Goal: Transaction & Acquisition: Purchase product/service

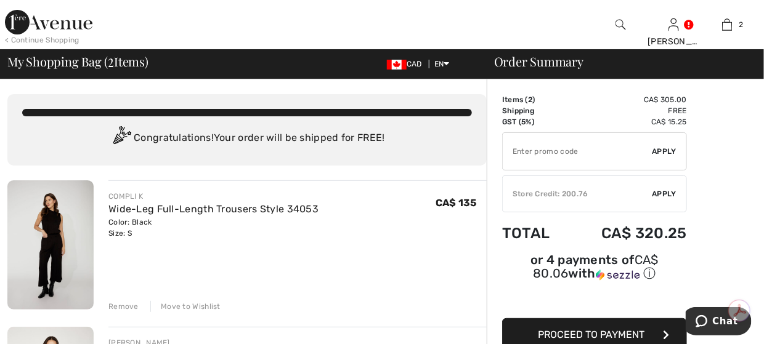
click at [24, 20] on img at bounding box center [48, 22] width 87 height 25
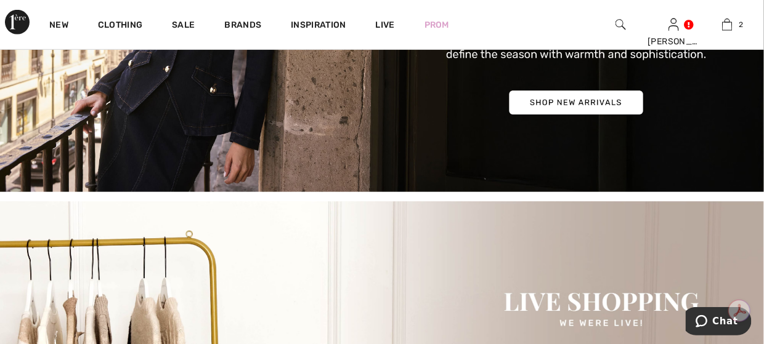
scroll to position [123, 0]
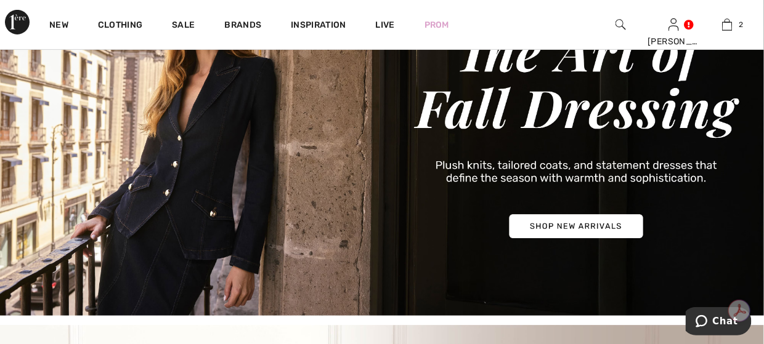
click at [558, 222] on img at bounding box center [382, 133] width 764 height 366
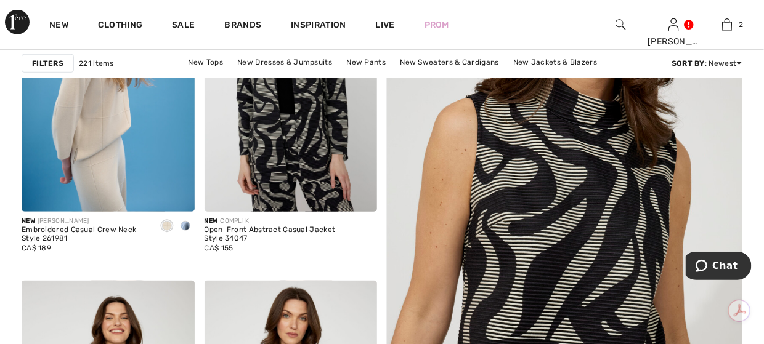
scroll to position [185, 0]
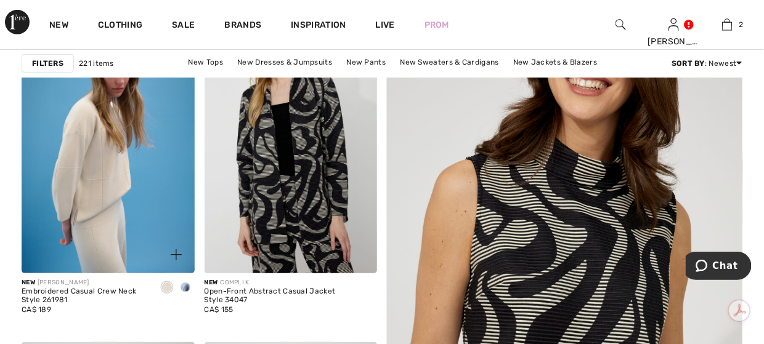
click at [151, 235] on div at bounding box center [169, 247] width 51 height 51
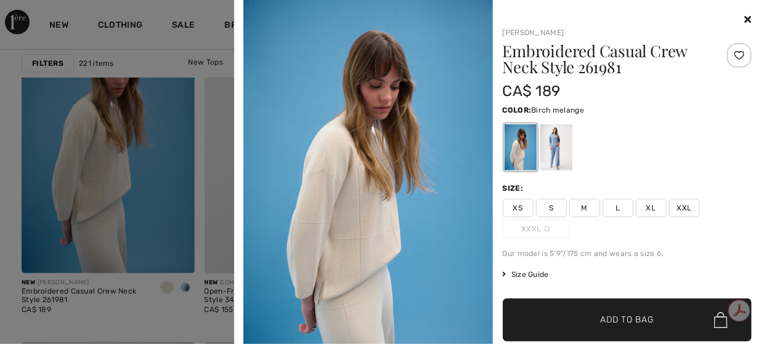
scroll to position [123, 0]
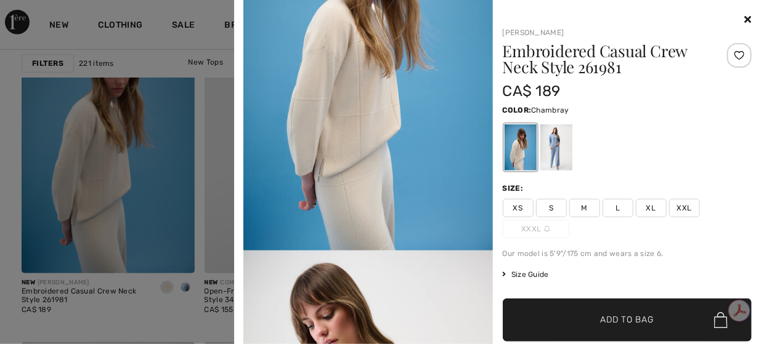
click at [555, 145] on div at bounding box center [556, 147] width 32 height 46
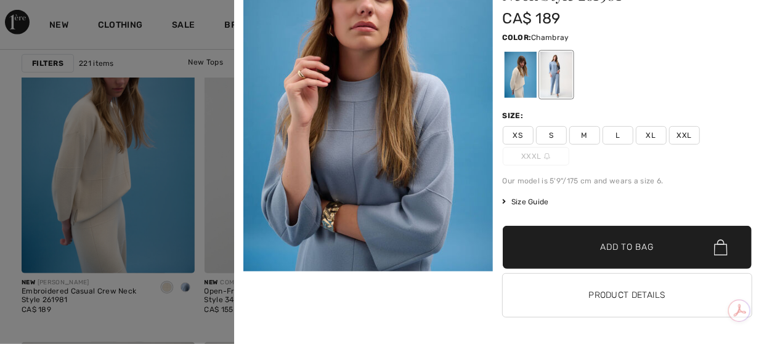
scroll to position [73, 0]
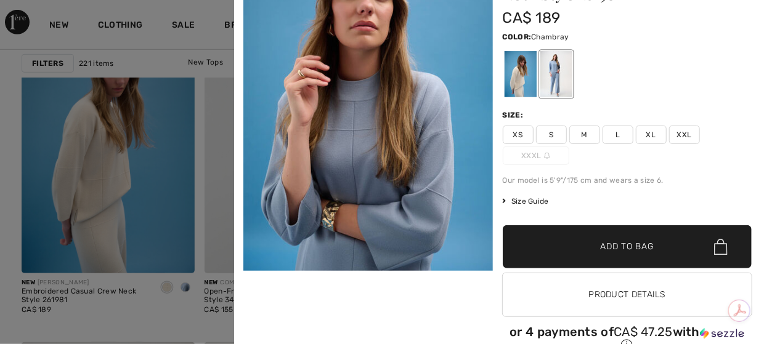
click at [182, 136] on div at bounding box center [382, 172] width 764 height 344
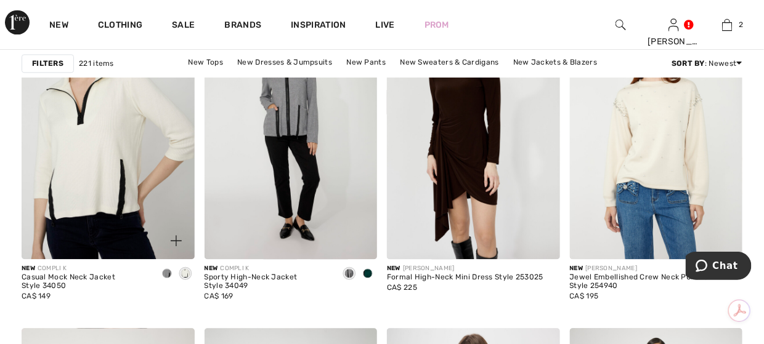
scroll to position [924, 0]
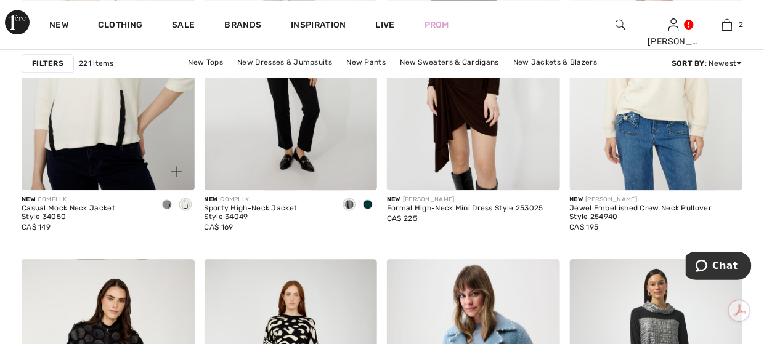
click at [123, 128] on img at bounding box center [108, 61] width 173 height 259
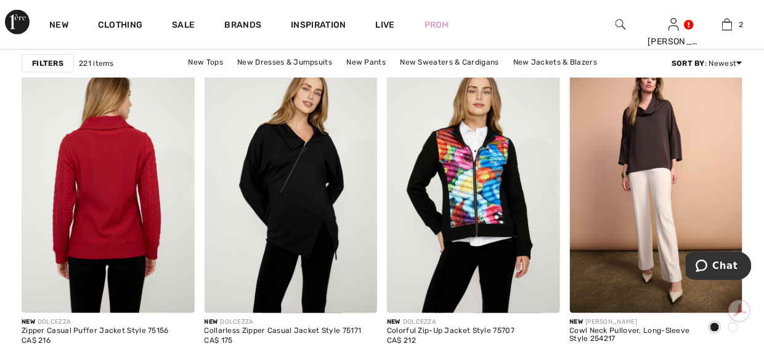
scroll to position [1971, 0]
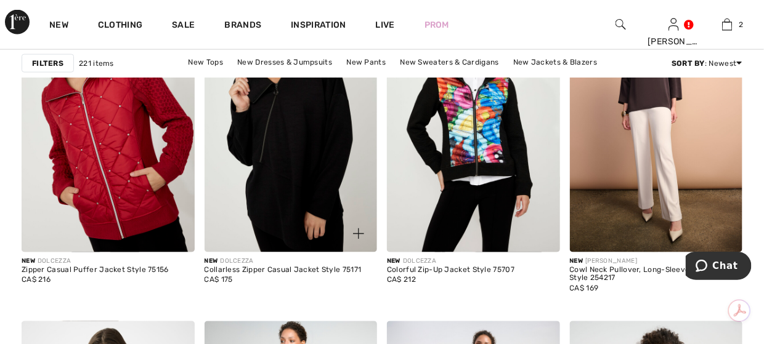
click at [267, 175] on img at bounding box center [291, 122] width 173 height 259
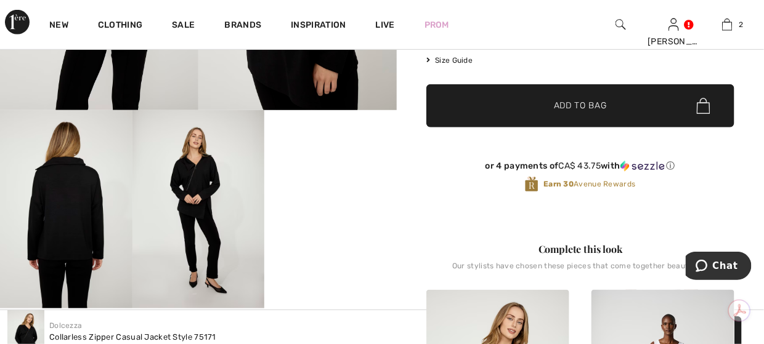
scroll to position [185, 0]
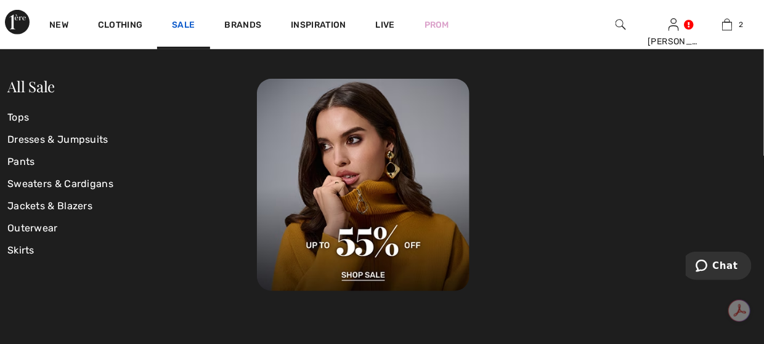
click at [188, 25] on link "Sale" at bounding box center [183, 26] width 23 height 13
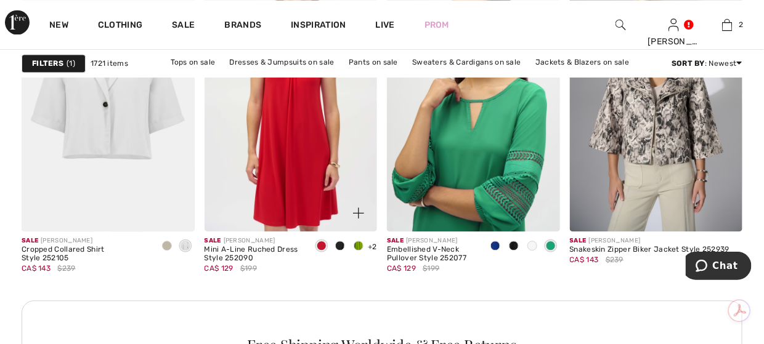
scroll to position [3758, 0]
